Goal: Task Accomplishment & Management: Complete application form

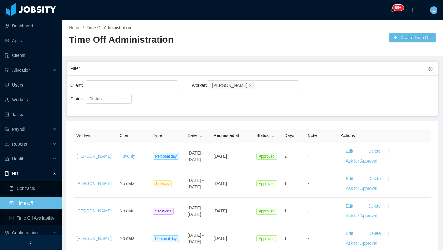
scroll to position [136, 0]
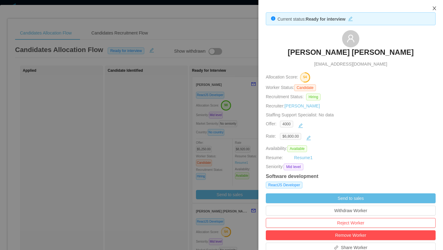
click at [434, 9] on icon "icon: close" at bounding box center [433, 8] width 3 height 4
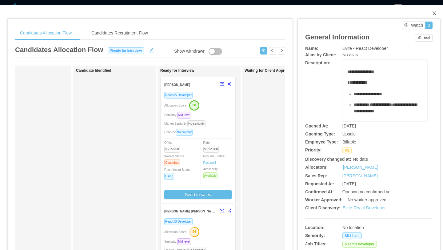
click at [434, 11] on icon "icon: close" at bounding box center [434, 13] width 5 height 5
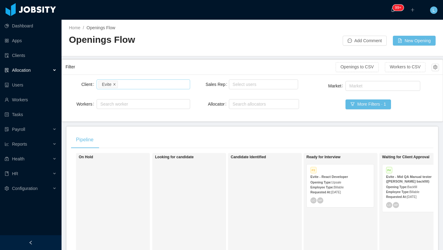
click at [116, 85] on icon "icon: close" at bounding box center [114, 83] width 3 height 3
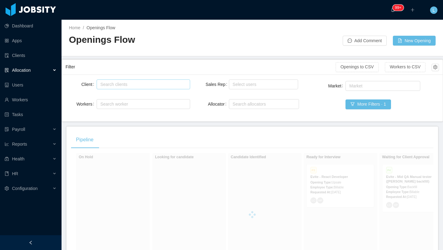
click at [116, 85] on div "Search clients" at bounding box center [141, 84] width 83 height 6
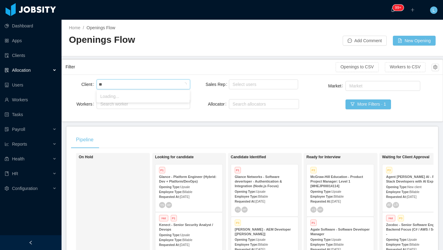
type input "***"
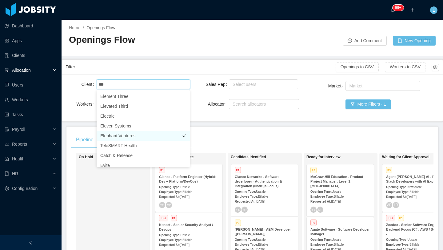
click at [117, 137] on li "Elephant Ventures" at bounding box center [143, 136] width 93 height 10
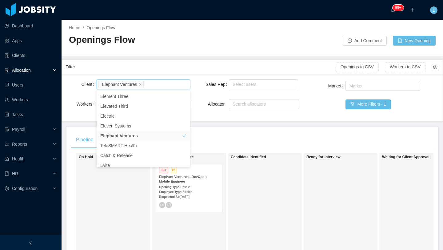
click at [192, 193] on span "Billable" at bounding box center [187, 191] width 10 height 3
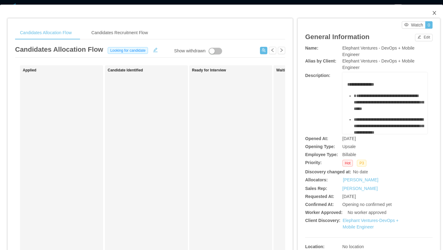
click at [434, 14] on icon "icon: close" at bounding box center [434, 12] width 5 height 5
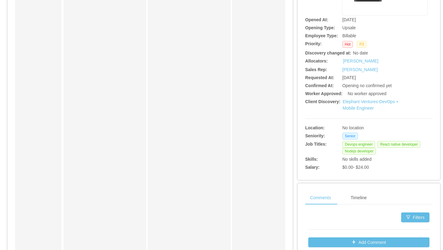
scroll to position [127, 0]
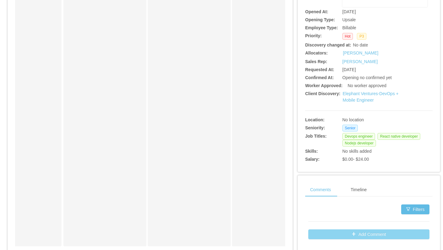
click at [369, 237] on button "Add Comment" at bounding box center [368, 234] width 121 height 10
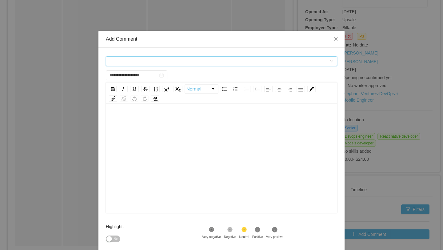
click at [193, 63] on div "Comment types" at bounding box center [219, 61] width 220 height 9
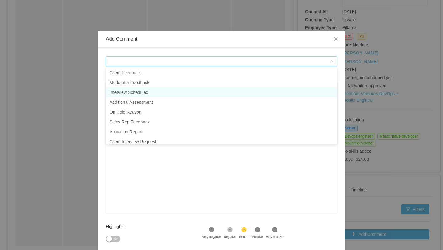
scroll to position [14, 0]
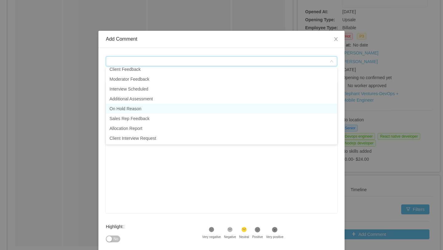
click at [159, 107] on li "On Hold Reason" at bounding box center [221, 109] width 231 height 10
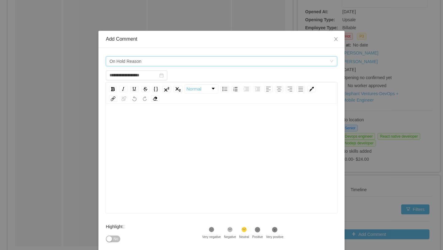
click at [186, 151] on div "rdw-editor" at bounding box center [222, 168] width 222 height 108
type input "**********"
click at [174, 117] on div "To enrich screen reader interactions, please activate Accessibility in Grammarl…" at bounding box center [222, 120] width 222 height 12
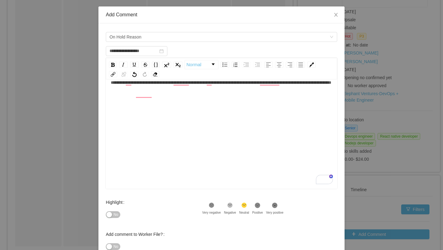
scroll to position [65, 0]
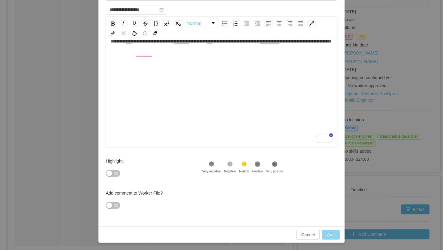
type input "**********"
click at [333, 236] on button "Add" at bounding box center [331, 234] width 18 height 10
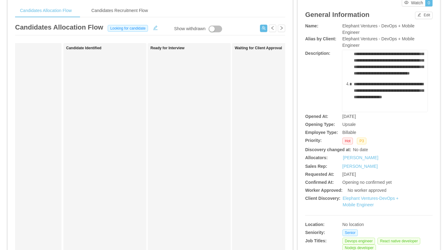
scroll to position [0, 0]
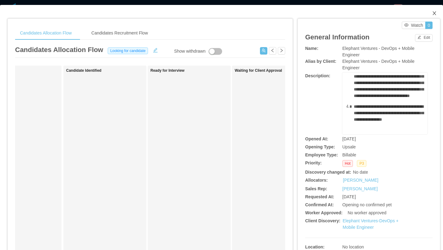
click at [435, 14] on icon "icon: close" at bounding box center [434, 13] width 5 height 5
